Goal: Information Seeking & Learning: Stay updated

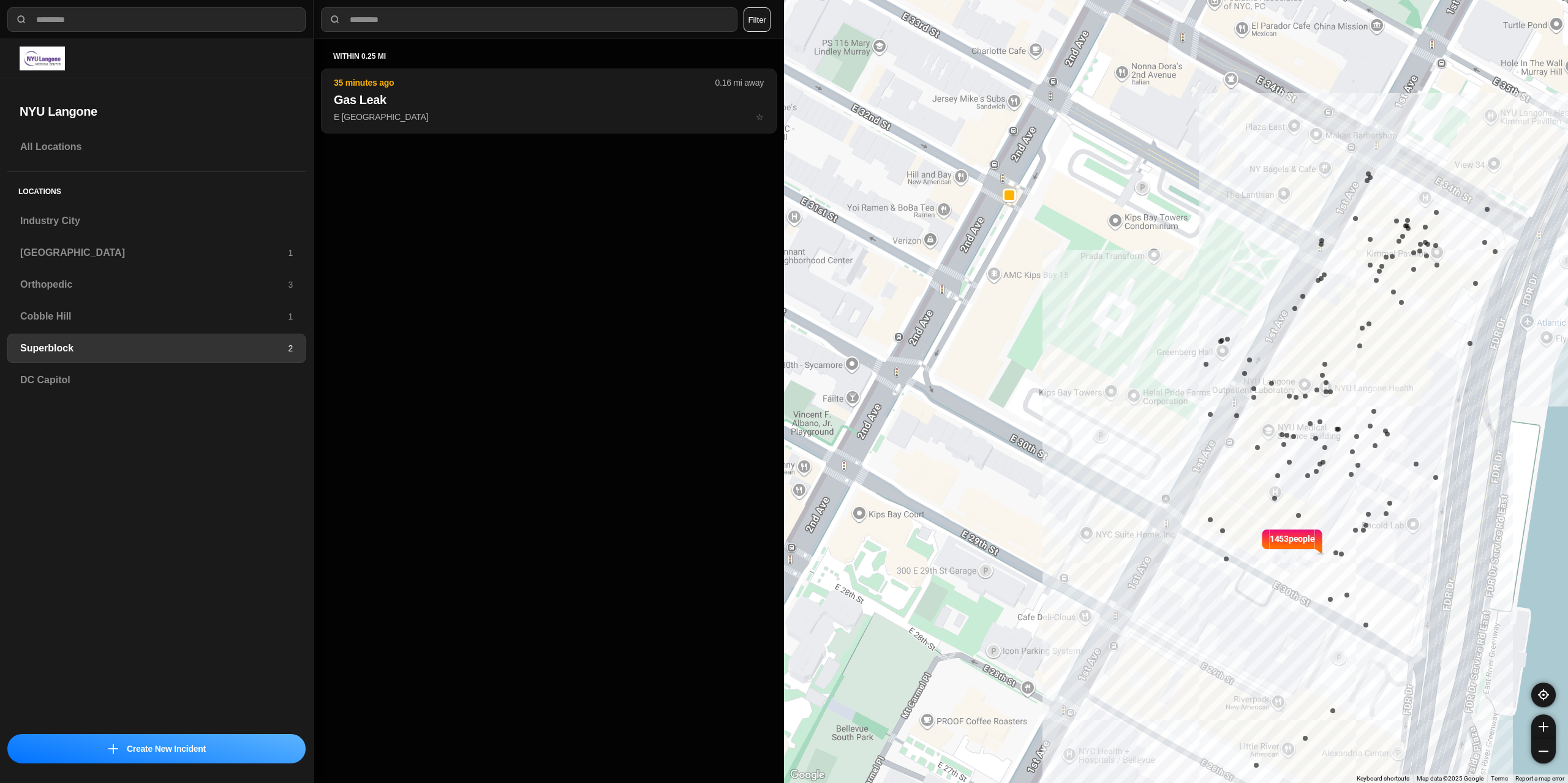
select select "*"
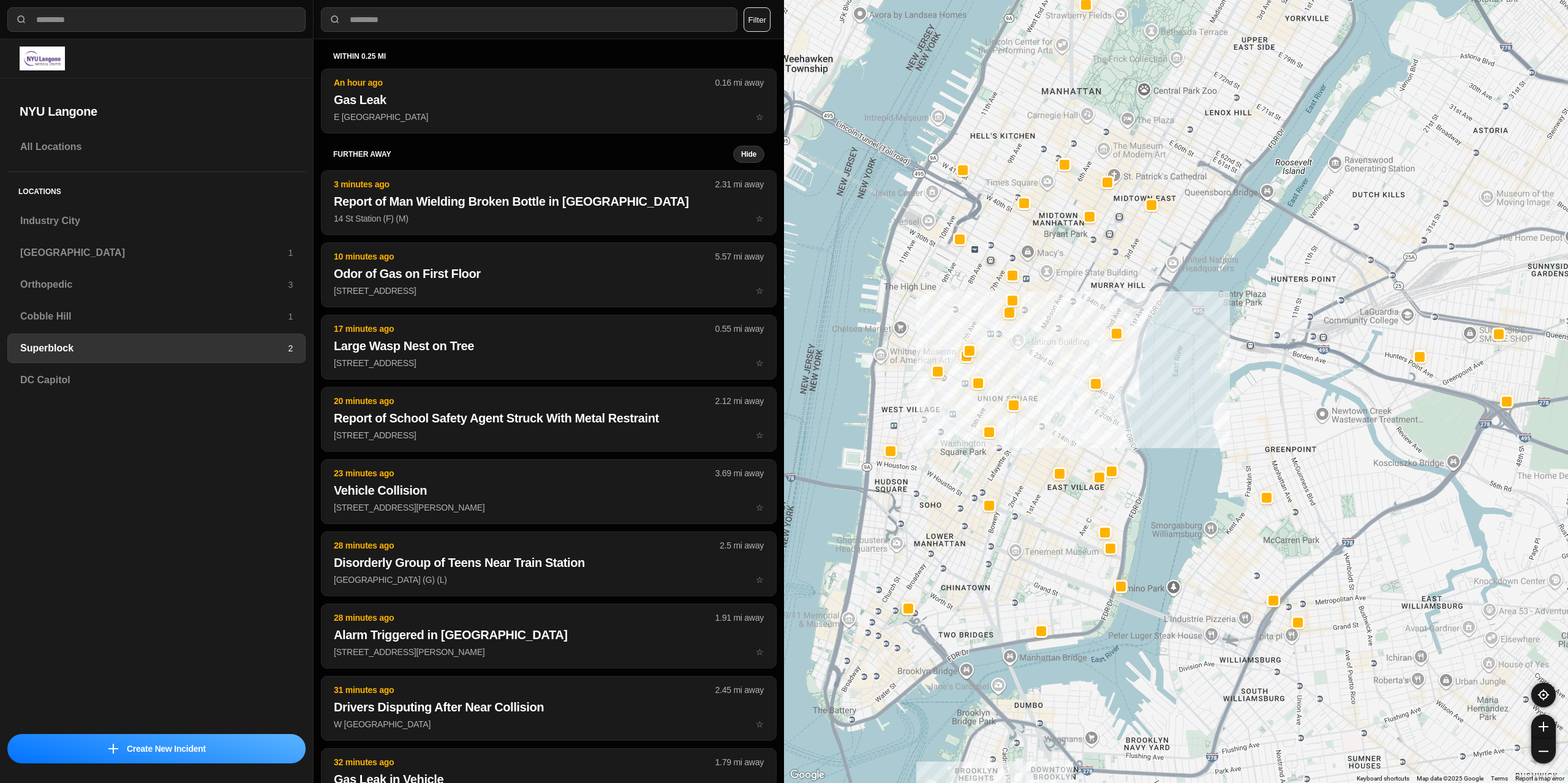
drag, startPoint x: 954, startPoint y: 433, endPoint x: 1054, endPoint y: 353, distance: 128.1
click at [1054, 353] on div at bounding box center [1176, 392] width 784 height 783
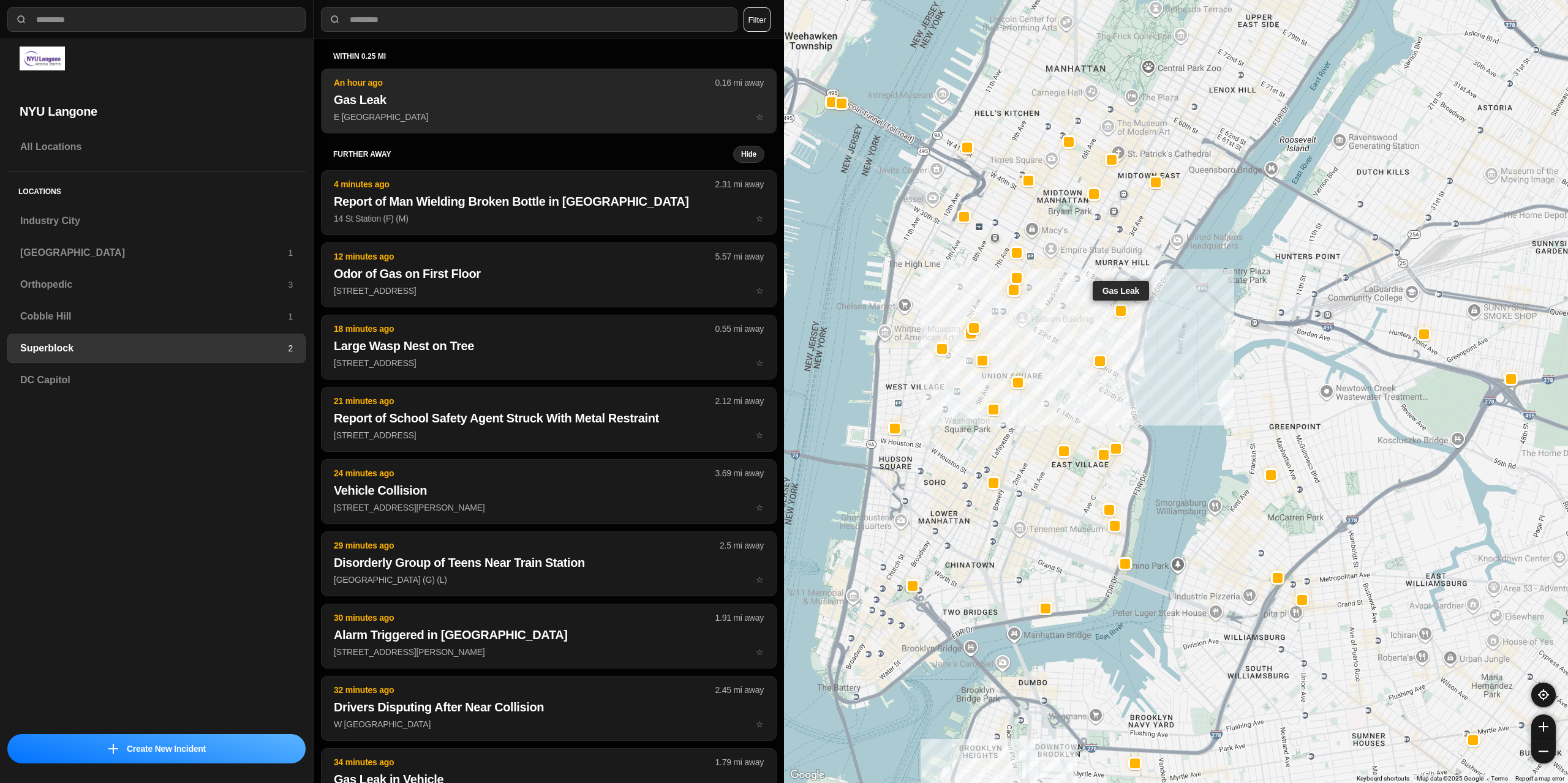
click at [451, 109] on button "An hour ago 0.16 mi away Gas Leak E [GEOGRAPHIC_DATA] ☆" at bounding box center [549, 101] width 456 height 65
